Goal: Check status: Check status

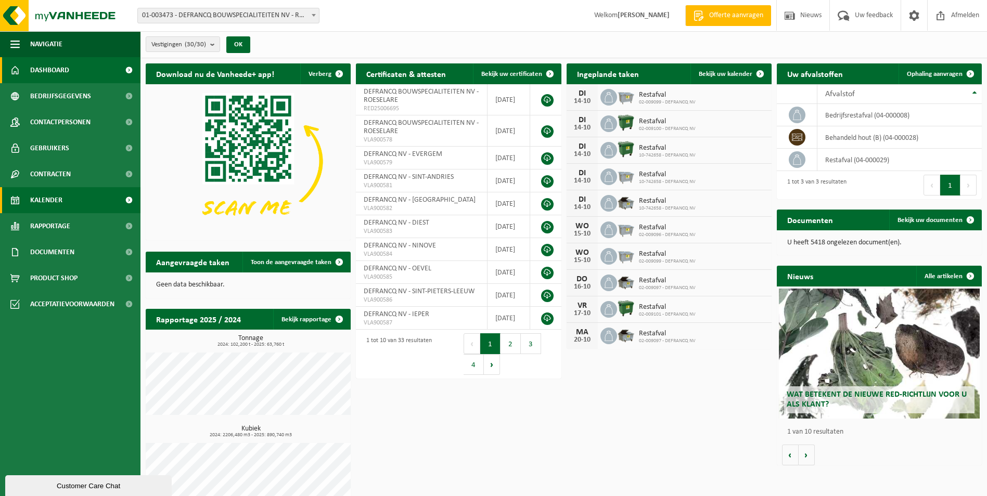
click at [51, 201] on span "Kalender" at bounding box center [46, 200] width 32 height 26
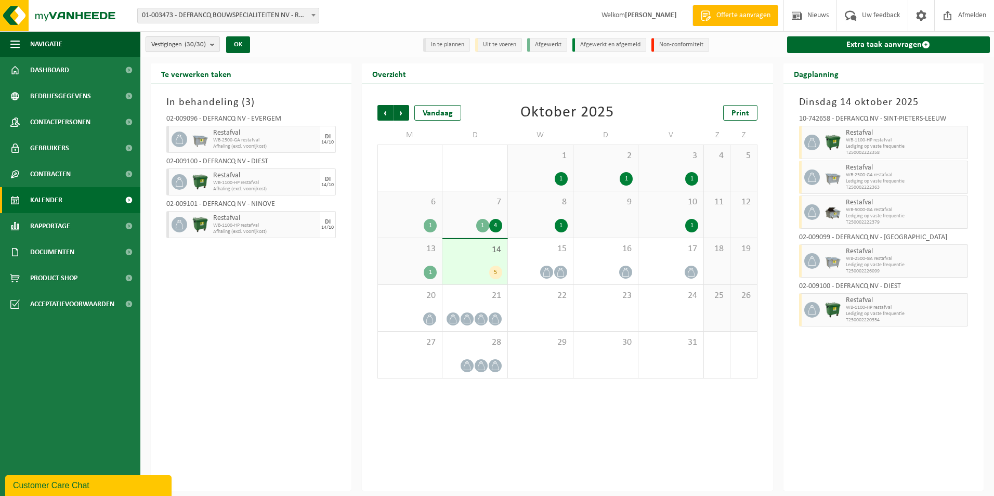
click at [209, 42] on button "Vestigingen (30/30)" at bounding box center [183, 44] width 74 height 16
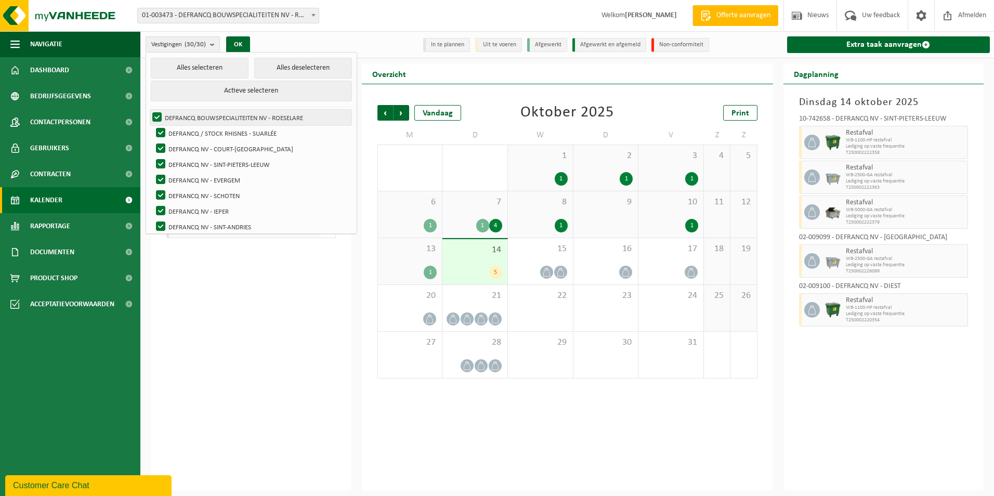
click at [197, 119] on label "DEFRANCQ BOUWSPECIALITEITEN NV - ROESELARE" at bounding box center [250, 118] width 201 height 16
click at [149, 110] on input "DEFRANCQ BOUWSPECIALITEITEN NV - ROESELARE" at bounding box center [148, 109] width 1 height 1
click at [197, 119] on label "DEFRANCQ BOUWSPECIALITEITEN NV - ROESELARE" at bounding box center [250, 118] width 201 height 16
click at [149, 110] on input "DEFRANCQ BOUWSPECIALITEITEN NV - ROESELARE" at bounding box center [148, 109] width 1 height 1
click at [269, 63] on button "Alles deselecteren" at bounding box center [303, 68] width 98 height 21
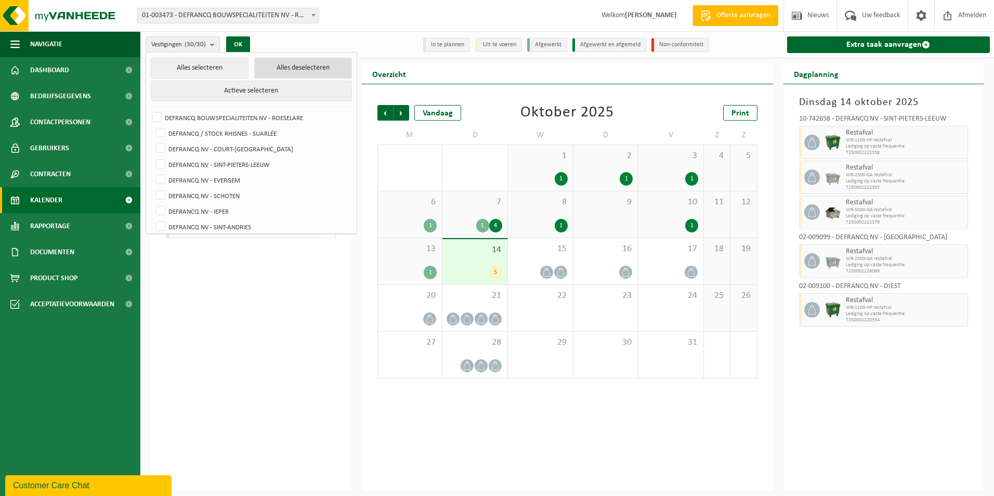
checkbox input "false"
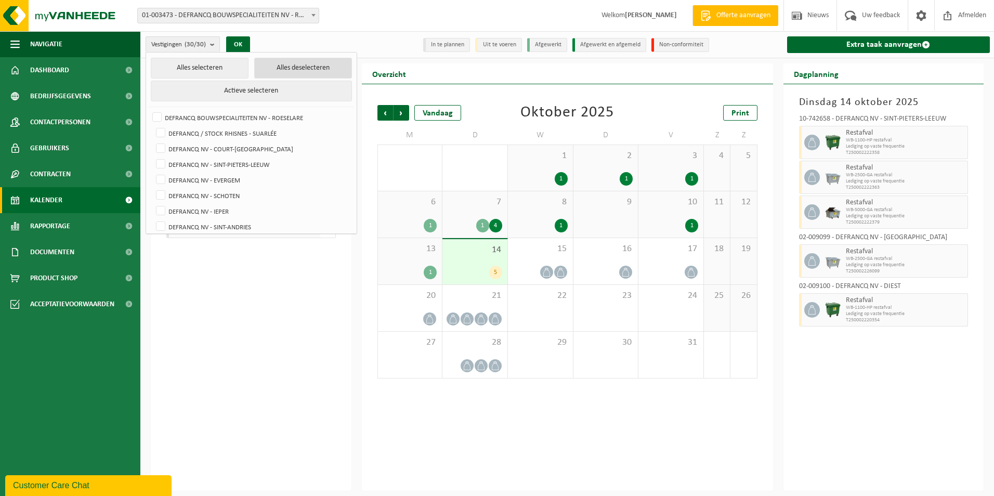
checkbox input "false"
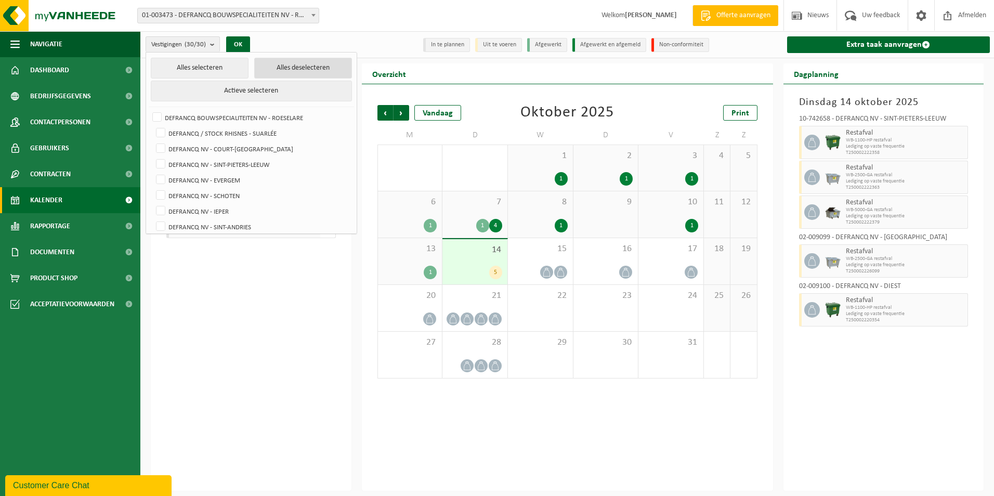
checkbox input "false"
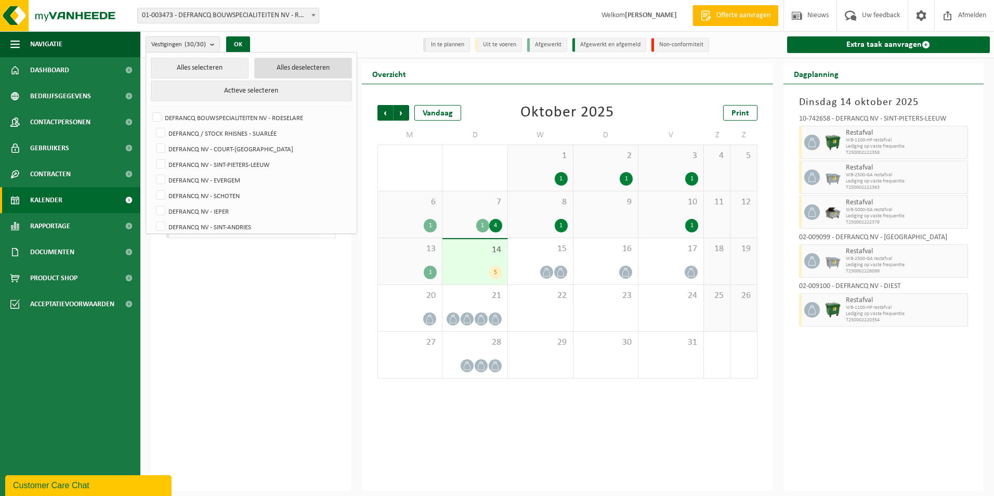
checkbox input "false"
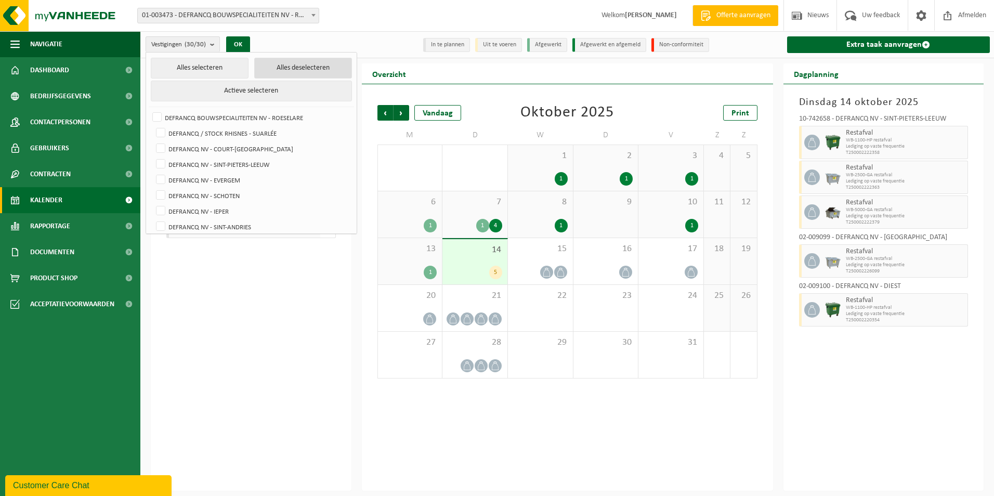
checkbox input "false"
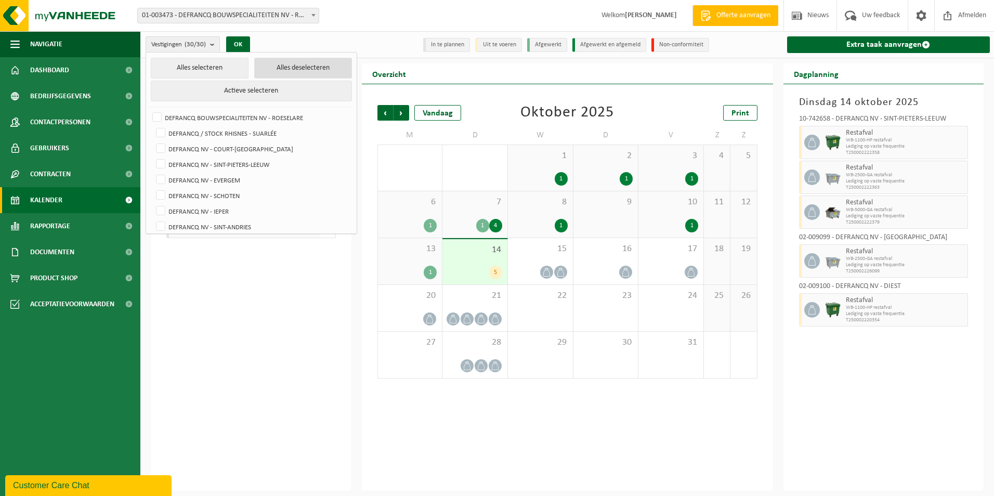
checkbox input "false"
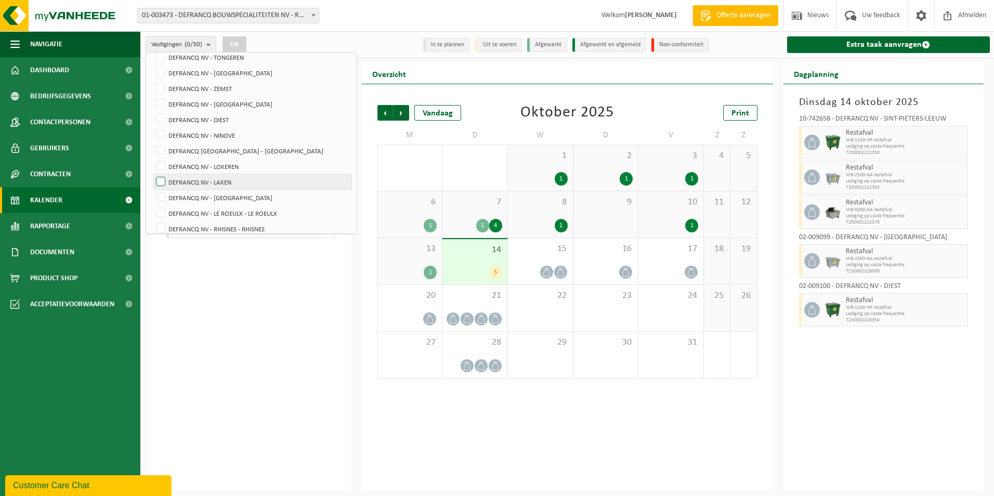
scroll to position [312, 0]
click at [191, 181] on label "DEFRANCQ NV - [GEOGRAPHIC_DATA]" at bounding box center [253, 180] width 198 height 16
click at [152, 172] on input "DEFRANCQ NV - [GEOGRAPHIC_DATA]" at bounding box center [152, 172] width 1 height 1
checkbox input "true"
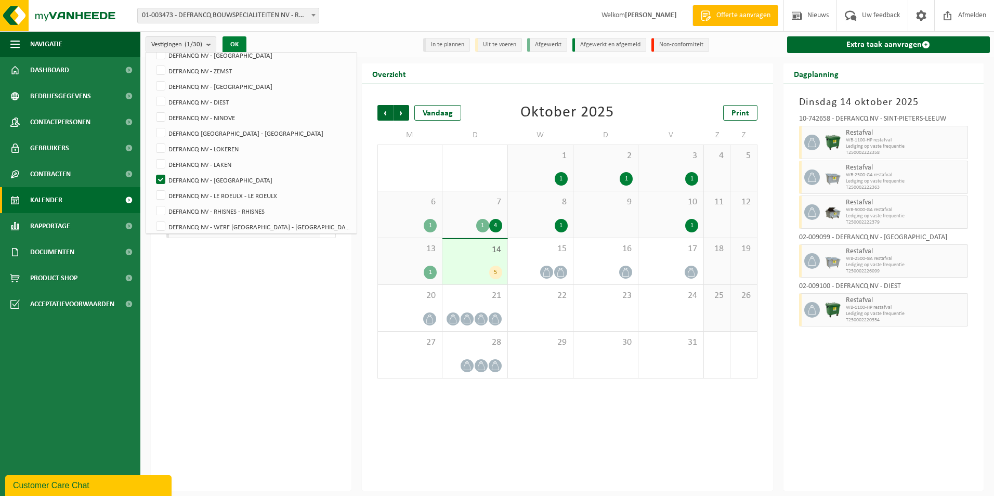
click at [235, 40] on button "OK" at bounding box center [235, 44] width 24 height 17
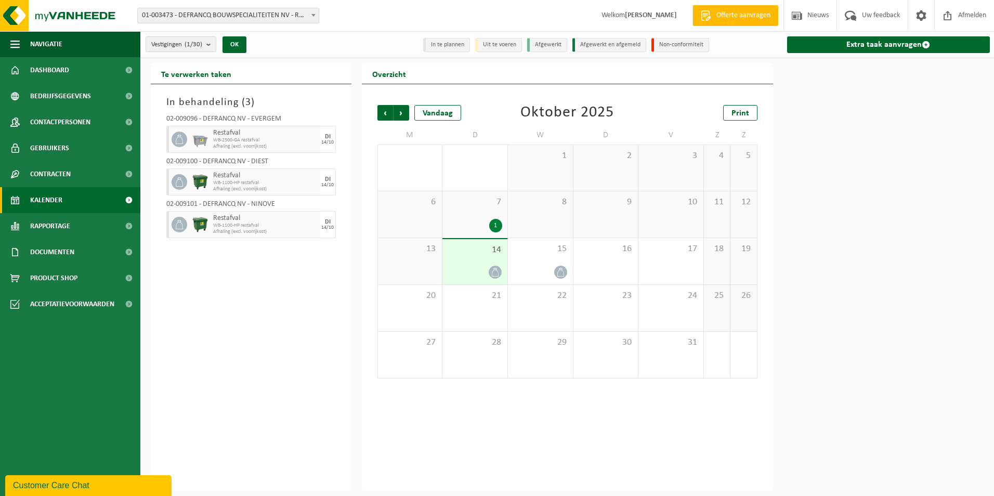
click at [495, 270] on icon at bounding box center [495, 272] width 9 height 9
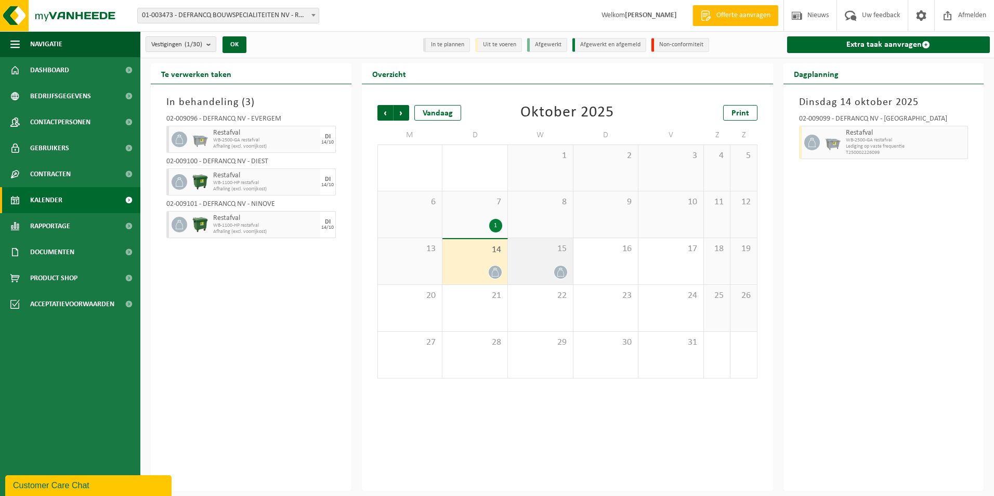
click at [543, 274] on div at bounding box center [540, 272] width 55 height 14
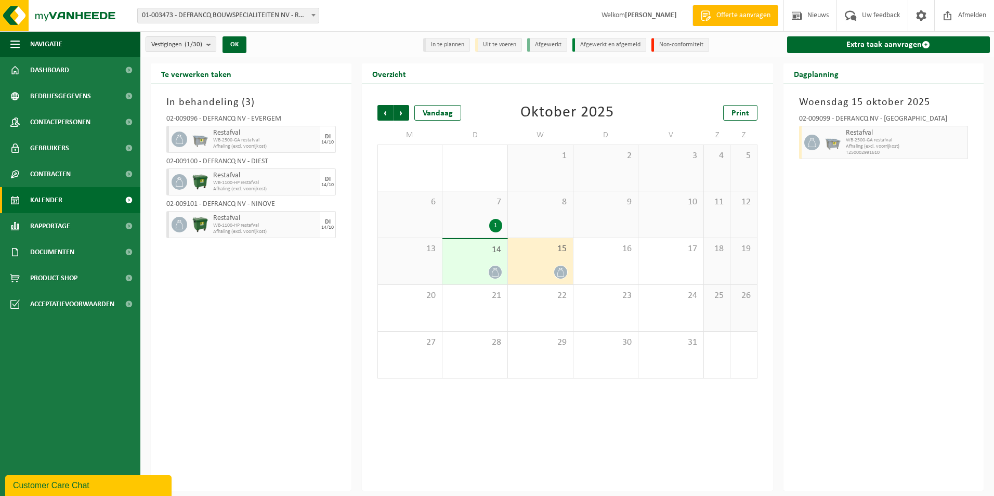
click at [239, 300] on div "In behandeling ( 3 ) 02-009096 - DEFRANCQ NV - EVERGEM Restafval WB-2500-GA res…" at bounding box center [251, 287] width 201 height 407
